Goal: Transaction & Acquisition: Download file/media

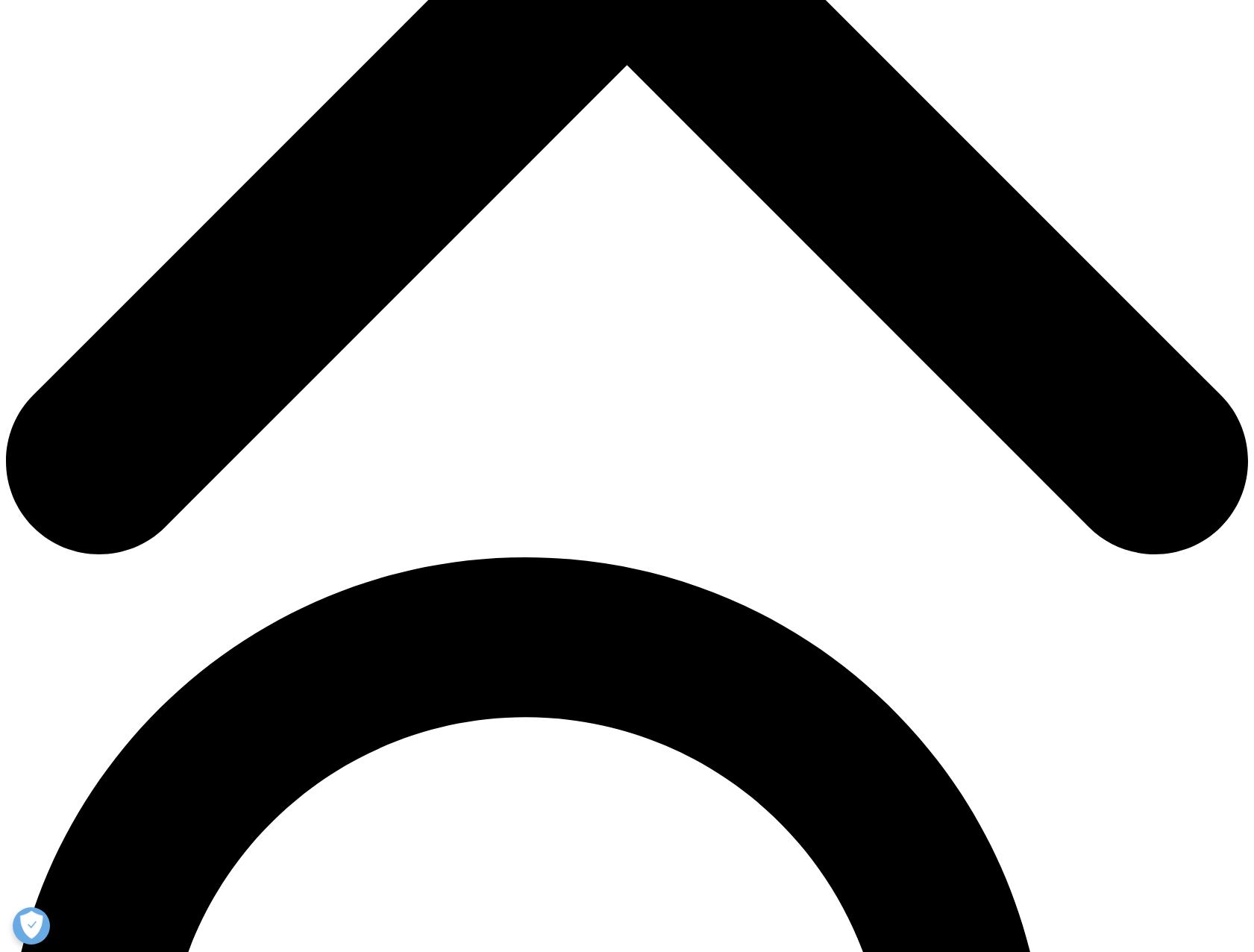
scroll to position [1119, 0]
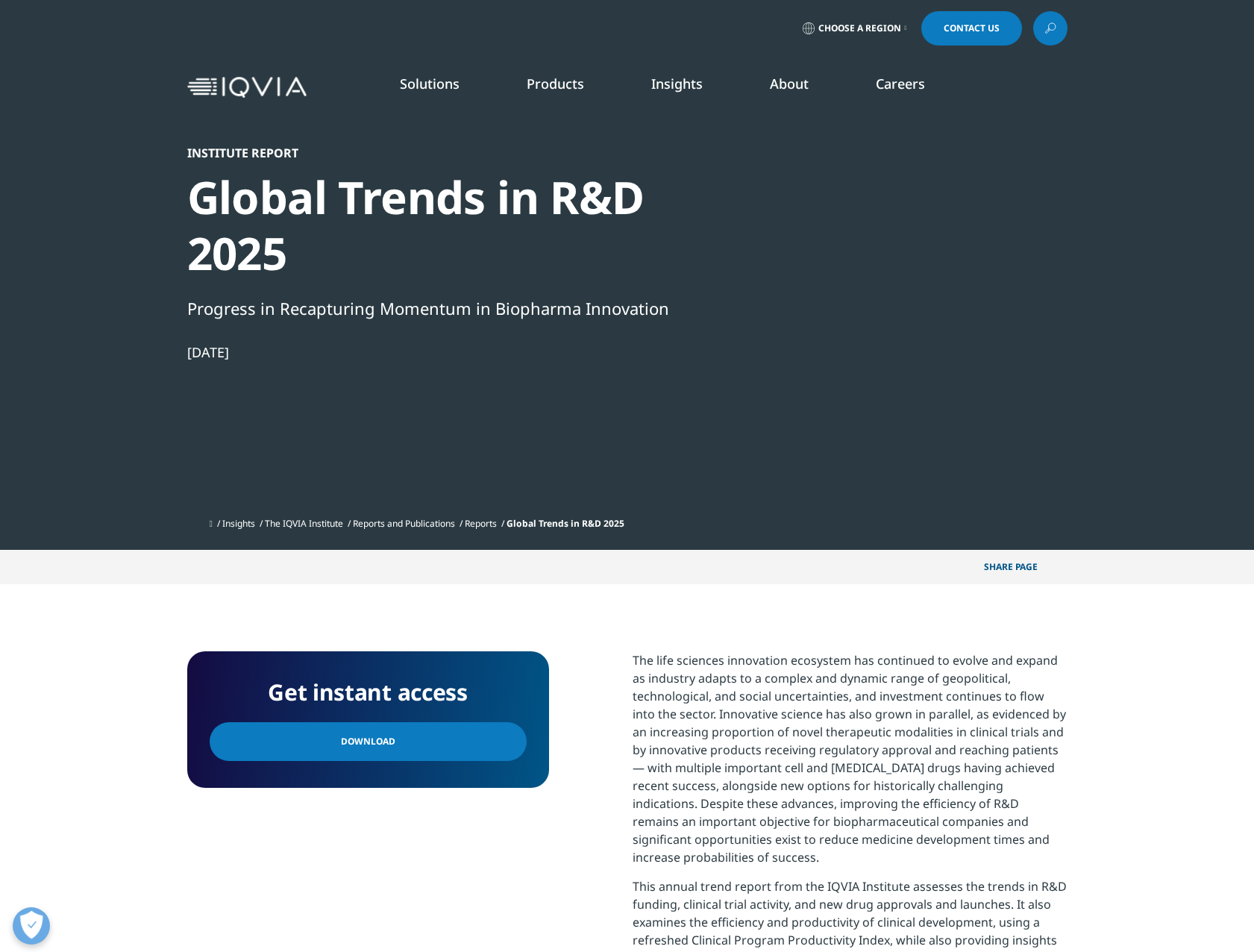
scroll to position [472, 880]
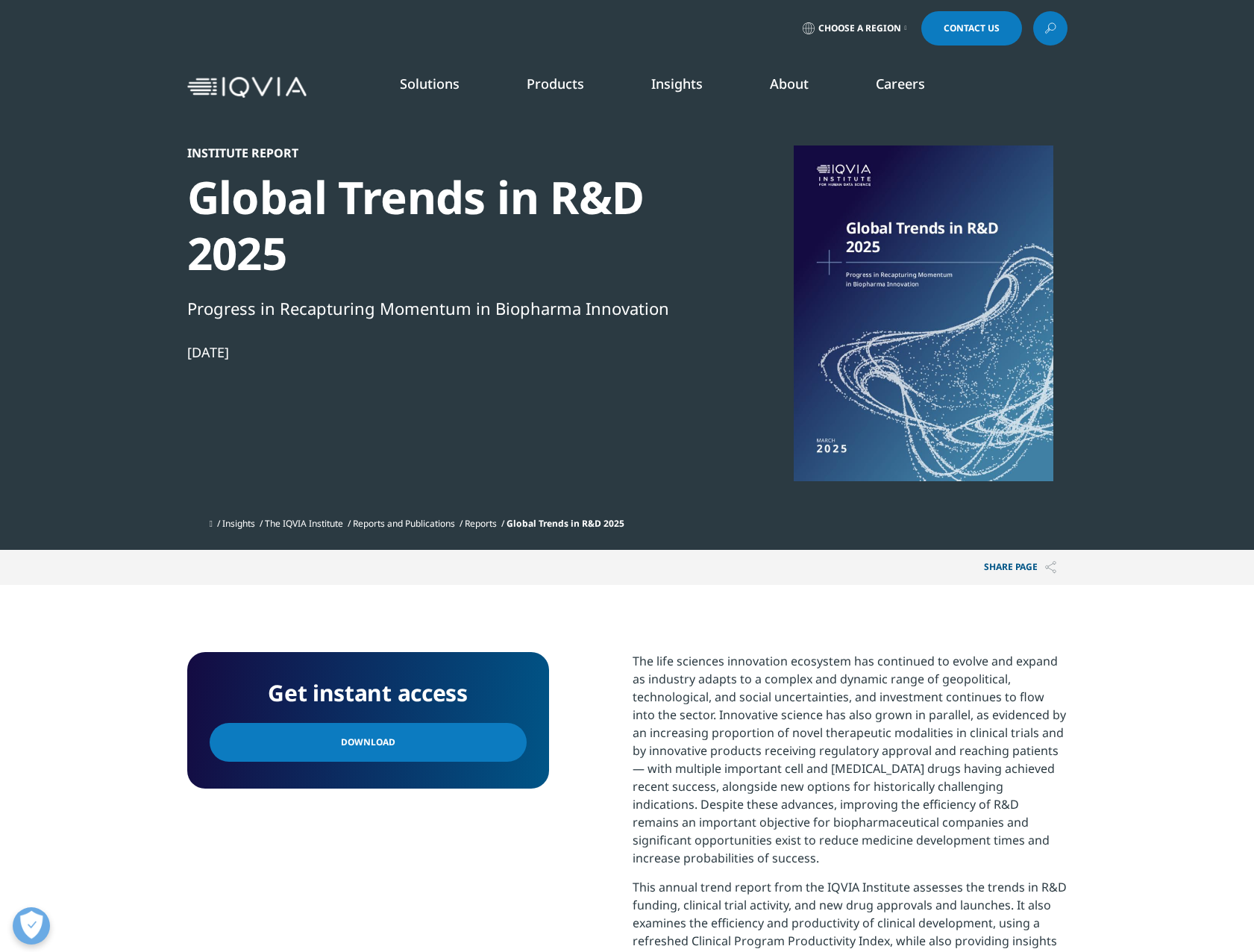
click at [434, 738] on link "Download" at bounding box center [368, 742] width 317 height 39
click at [678, 75] on link "Insights" at bounding box center [677, 83] width 52 height 18
click at [1133, 361] on link "LEARN MORE" at bounding box center [1150, 363] width 117 height 12
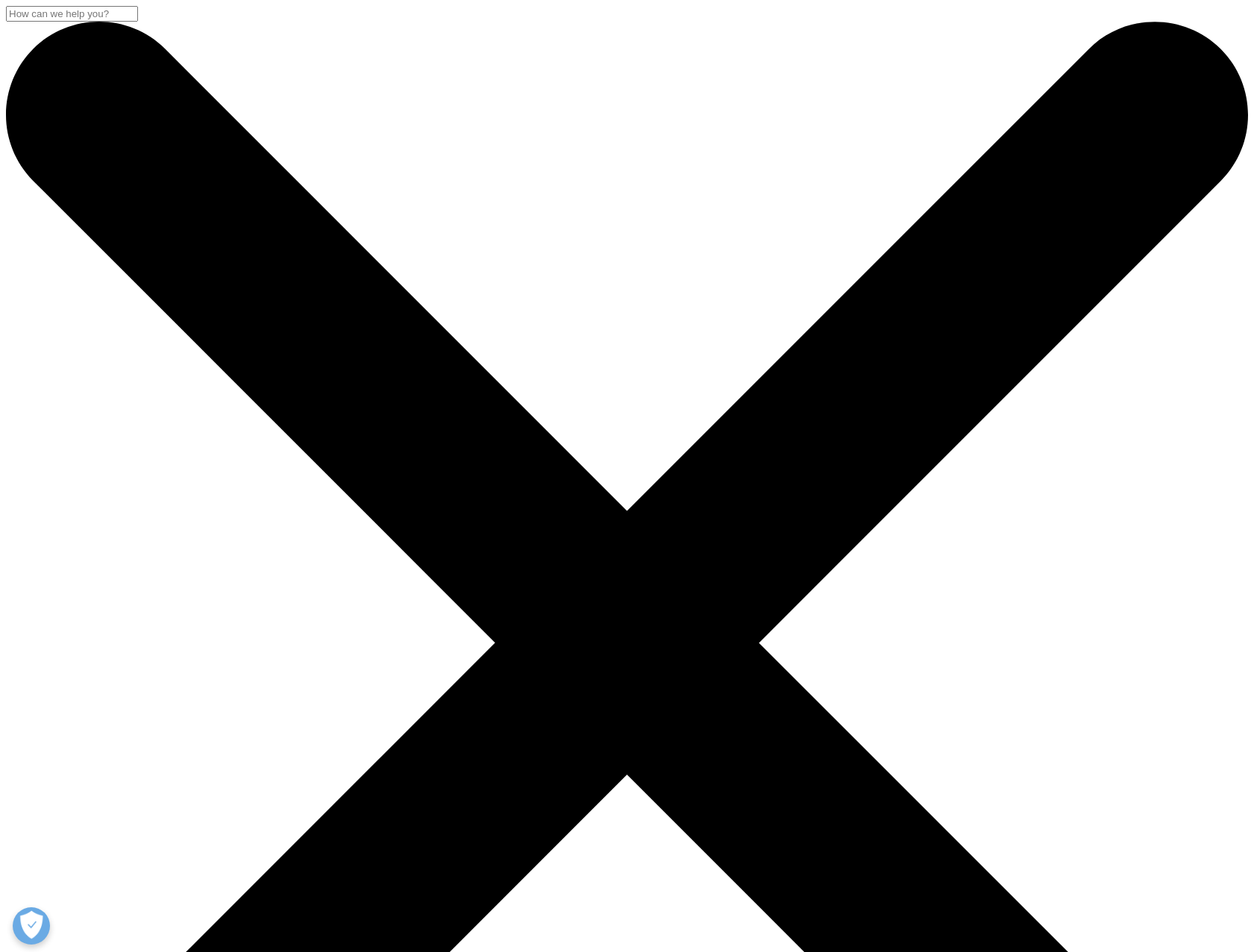
scroll to position [428, 880]
